Goal: Information Seeking & Learning: Learn about a topic

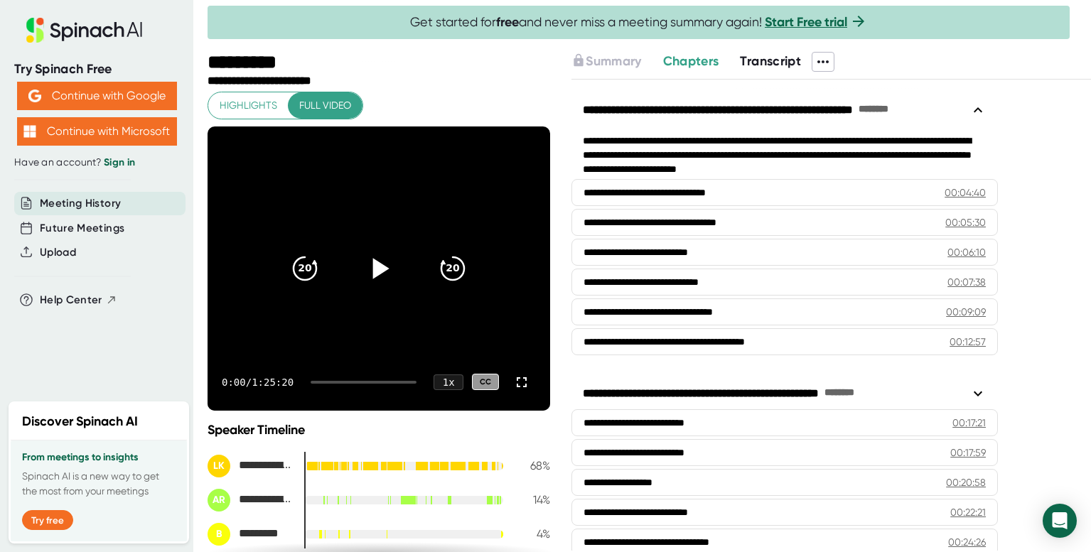
click at [369, 263] on icon at bounding box center [379, 268] width 36 height 36
click at [340, 382] on div at bounding box center [364, 382] width 106 height 3
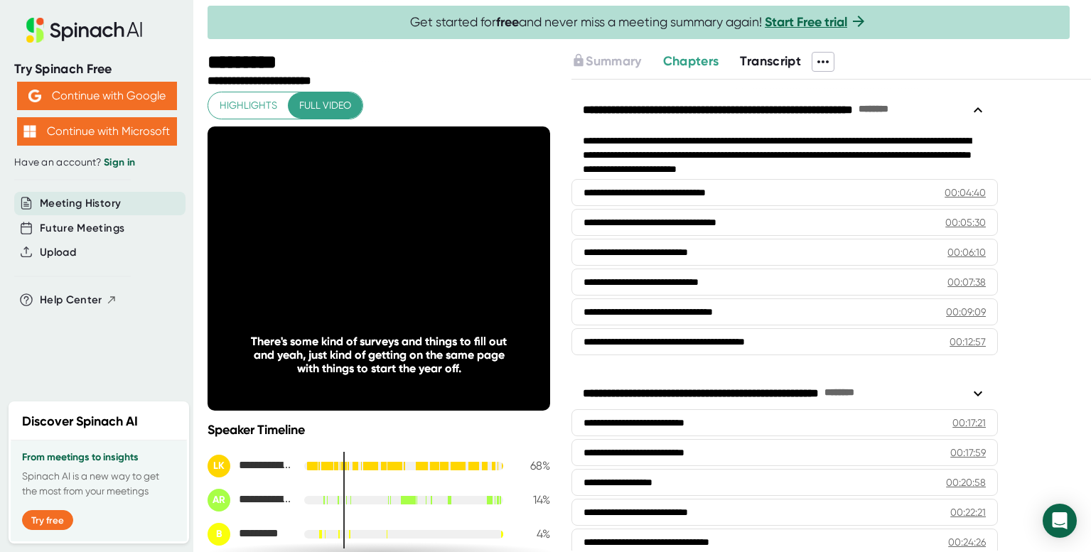
scroll to position [201, 0]
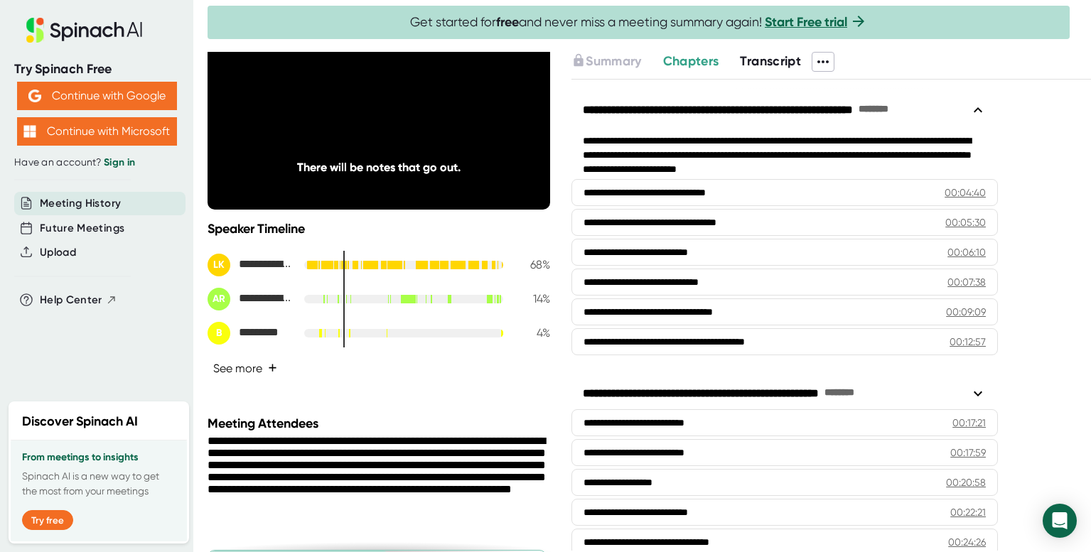
click at [264, 372] on button "See more +" at bounding box center [245, 368] width 75 height 25
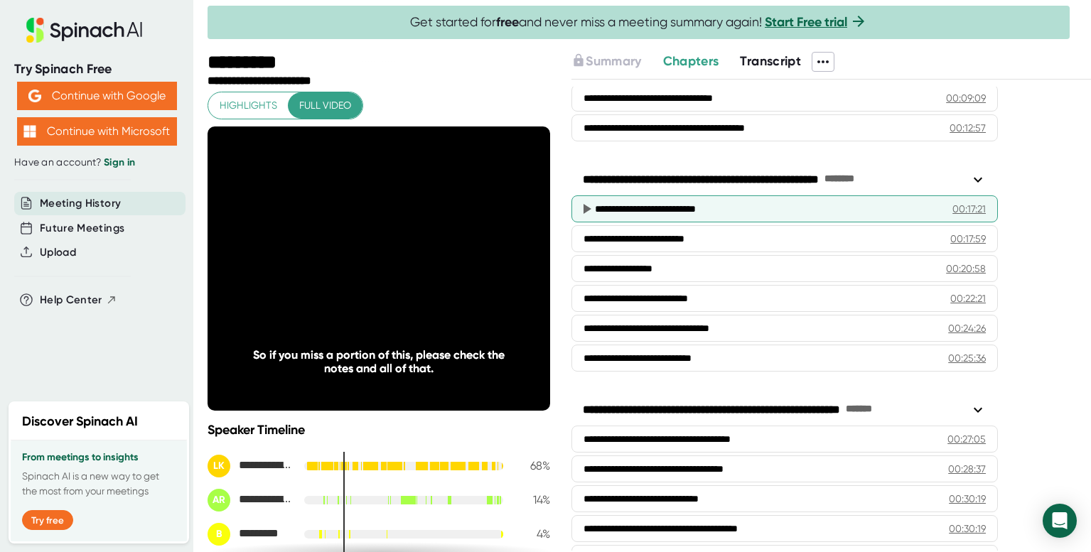
scroll to position [0, 0]
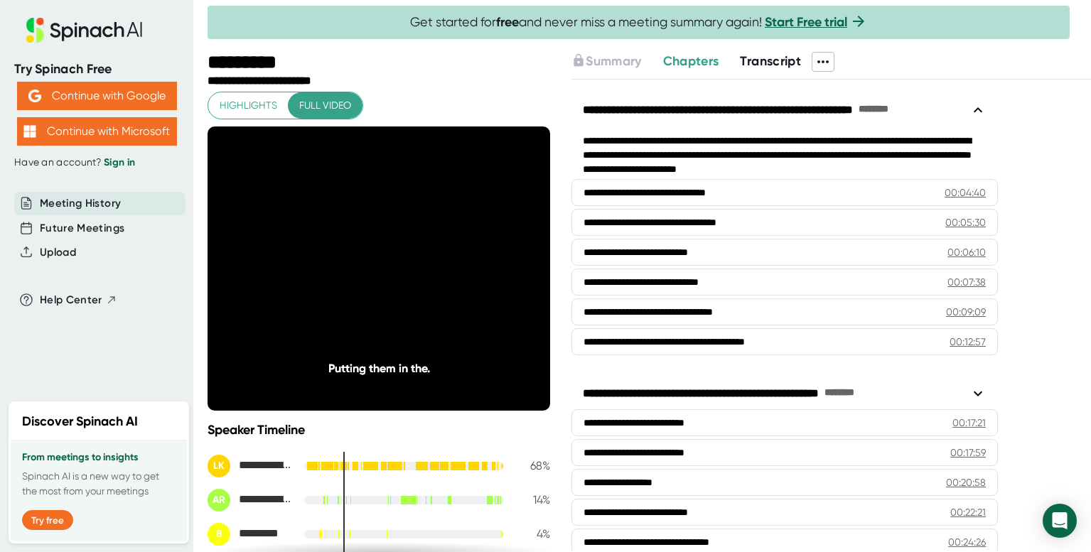
click at [754, 56] on span "Transcript" at bounding box center [770, 61] width 61 height 16
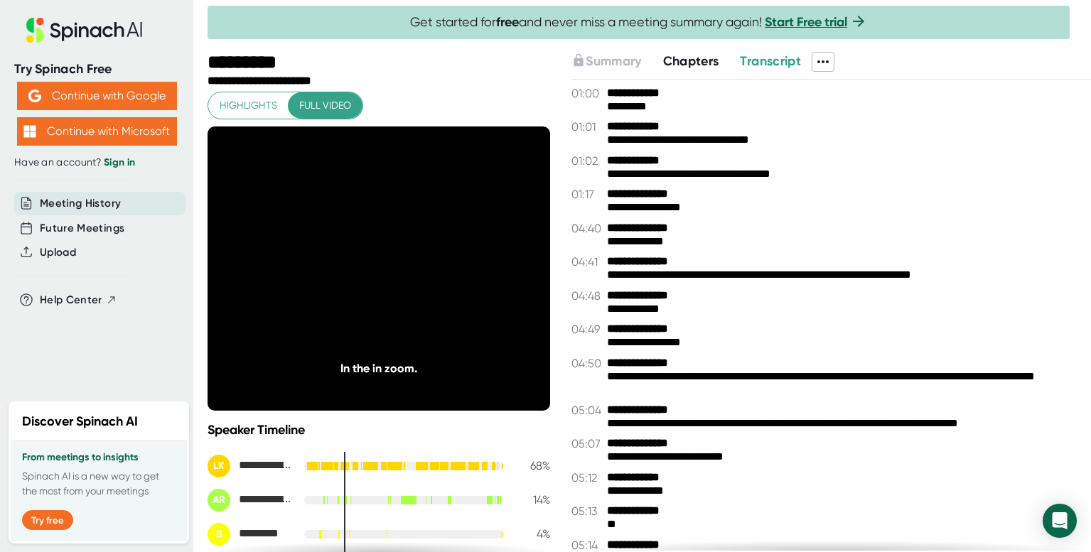
click at [691, 58] on span "Chapters" at bounding box center [691, 61] width 56 height 16
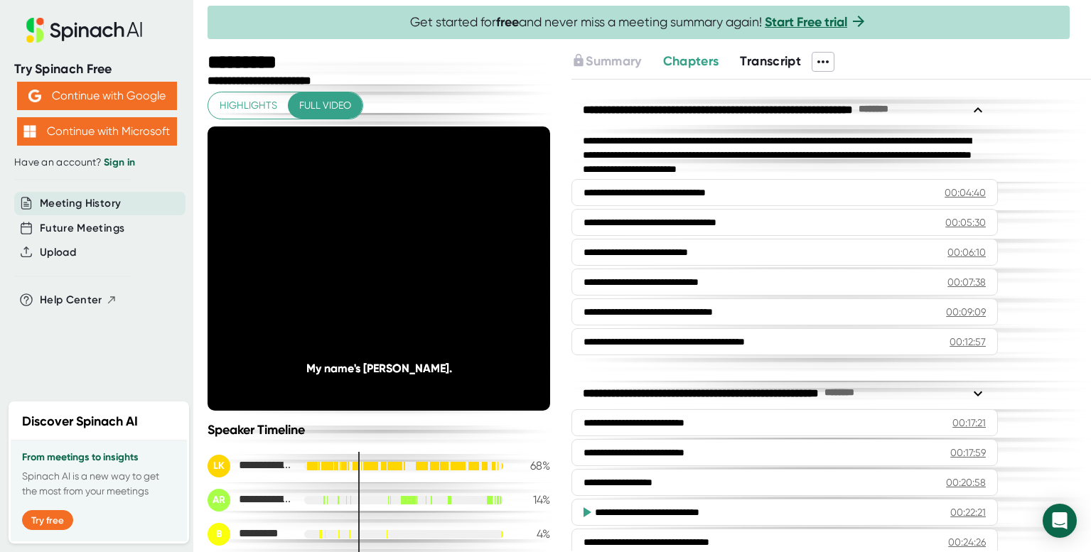
click at [830, 64] on icon at bounding box center [823, 61] width 17 height 17
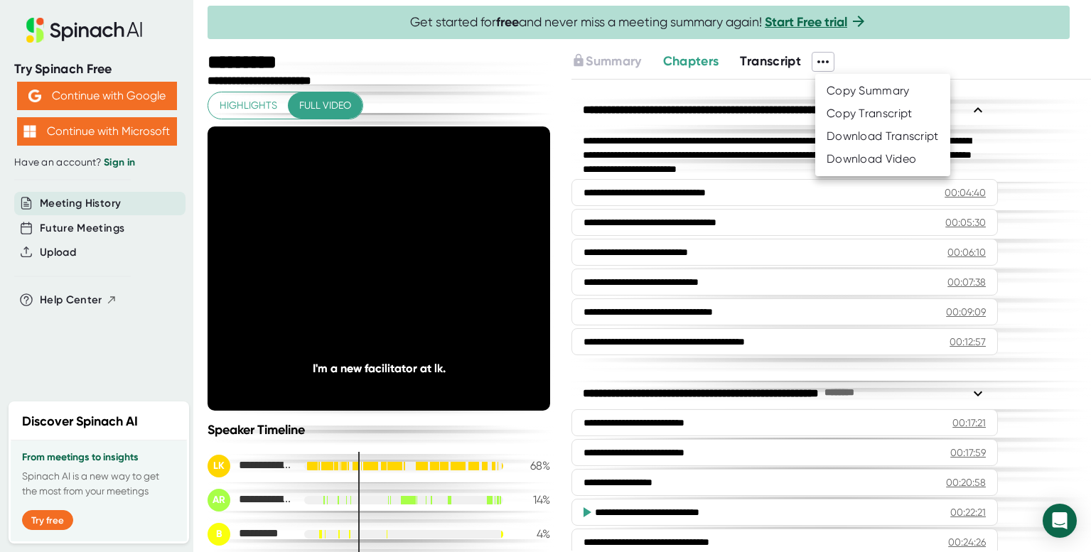
click at [530, 94] on div at bounding box center [545, 276] width 1091 height 552
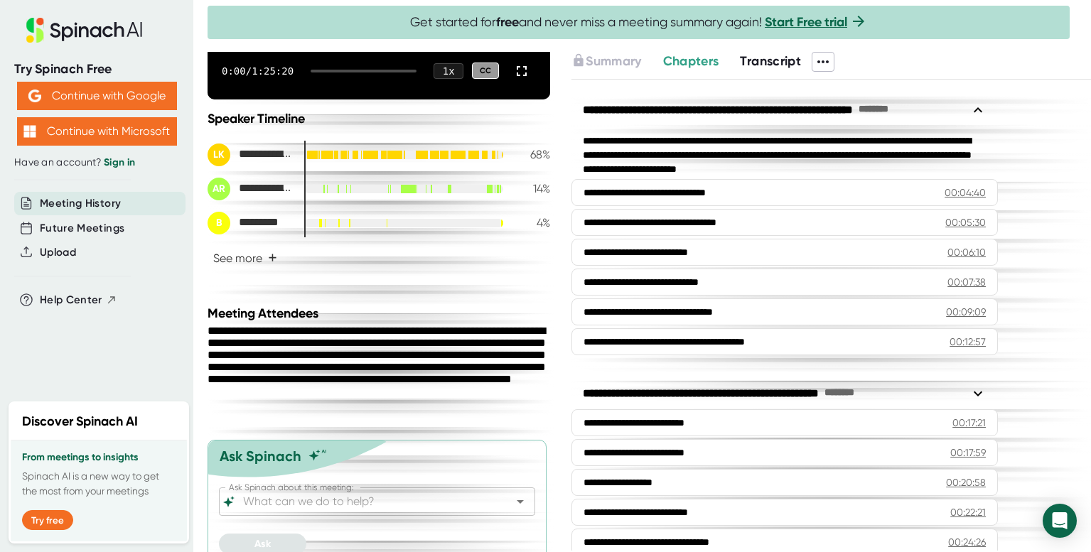
scroll to position [317, 0]
